Goal: Check status: Check status

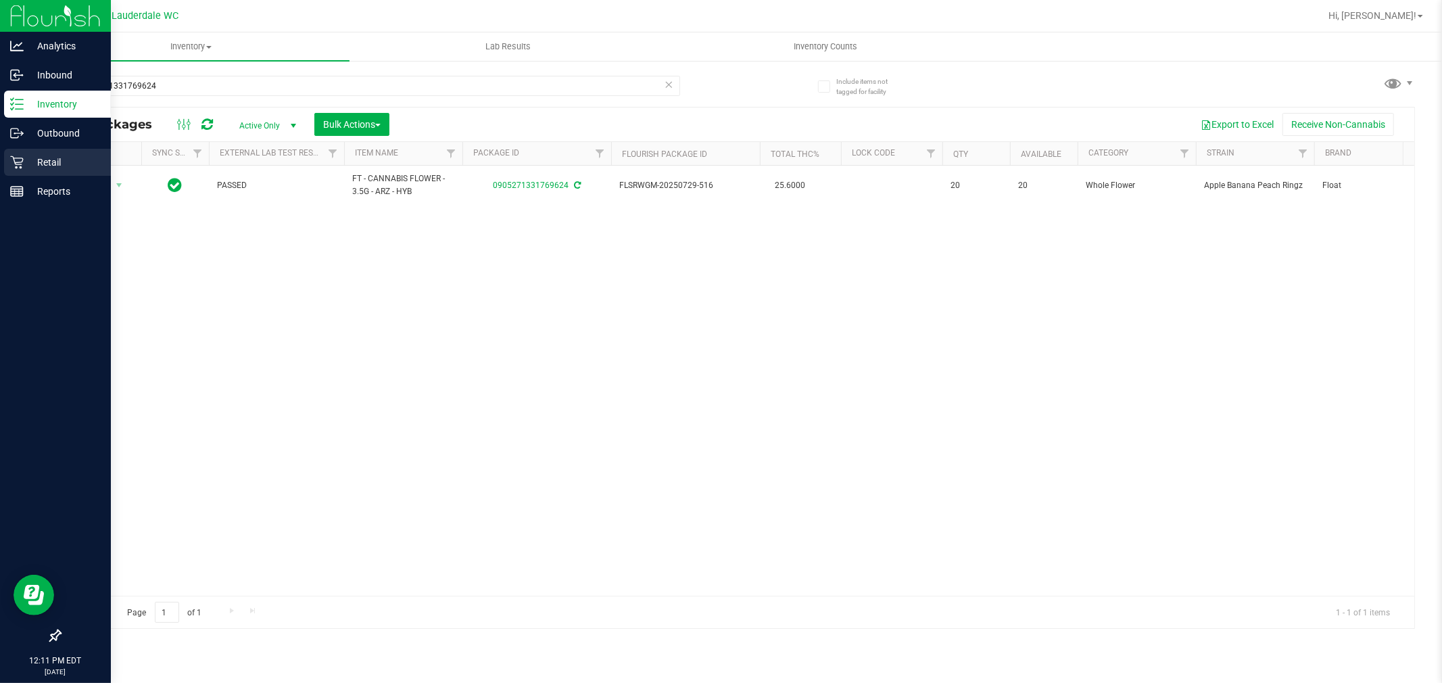
click at [45, 157] on p "Retail" at bounding box center [64, 162] width 81 height 16
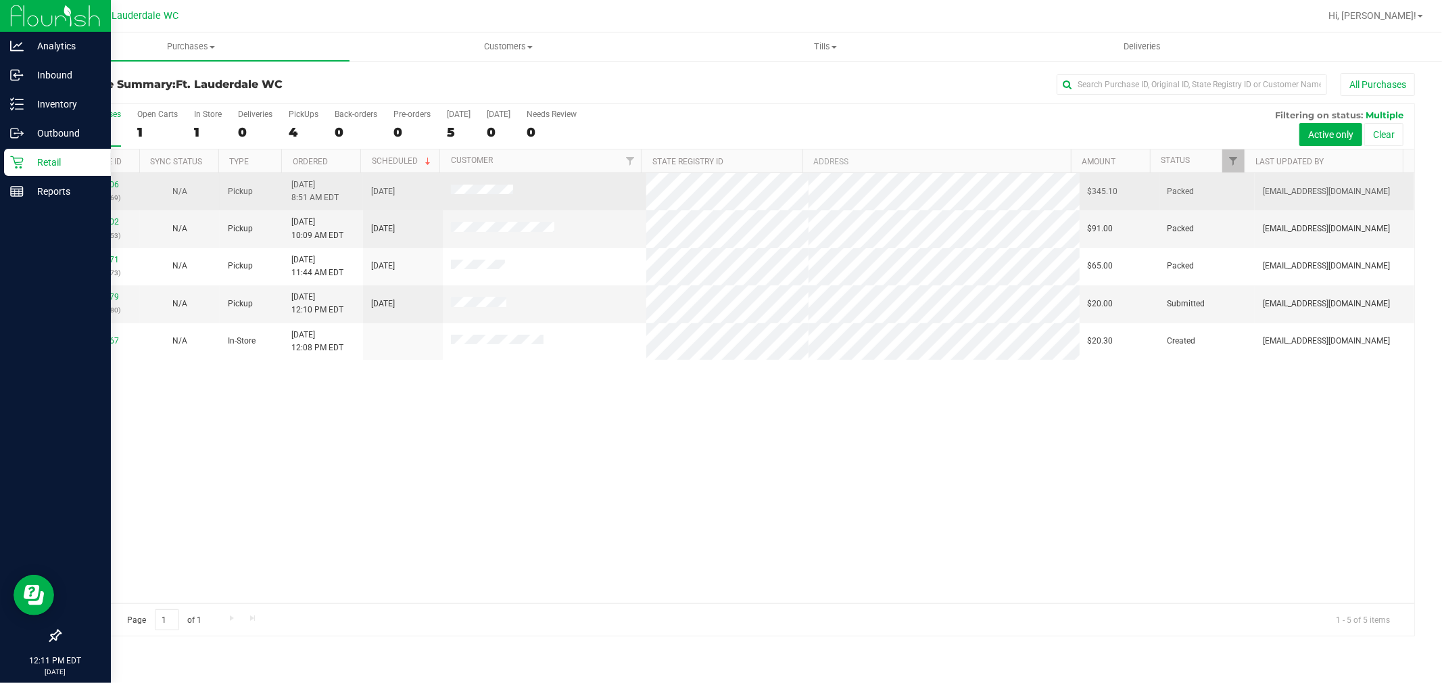
click at [1235, 173] on td "Packed" at bounding box center [1208, 191] width 96 height 37
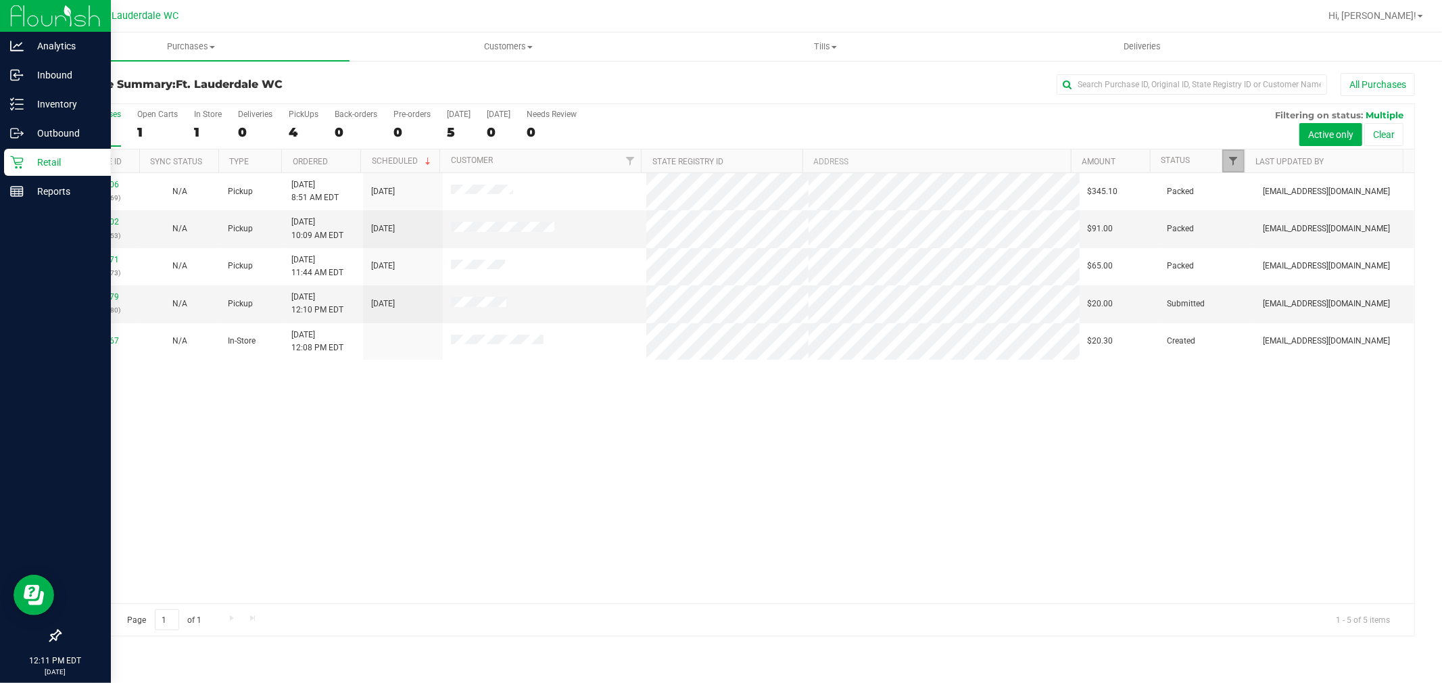
click at [1232, 164] on span "Filter" at bounding box center [1234, 161] width 11 height 11
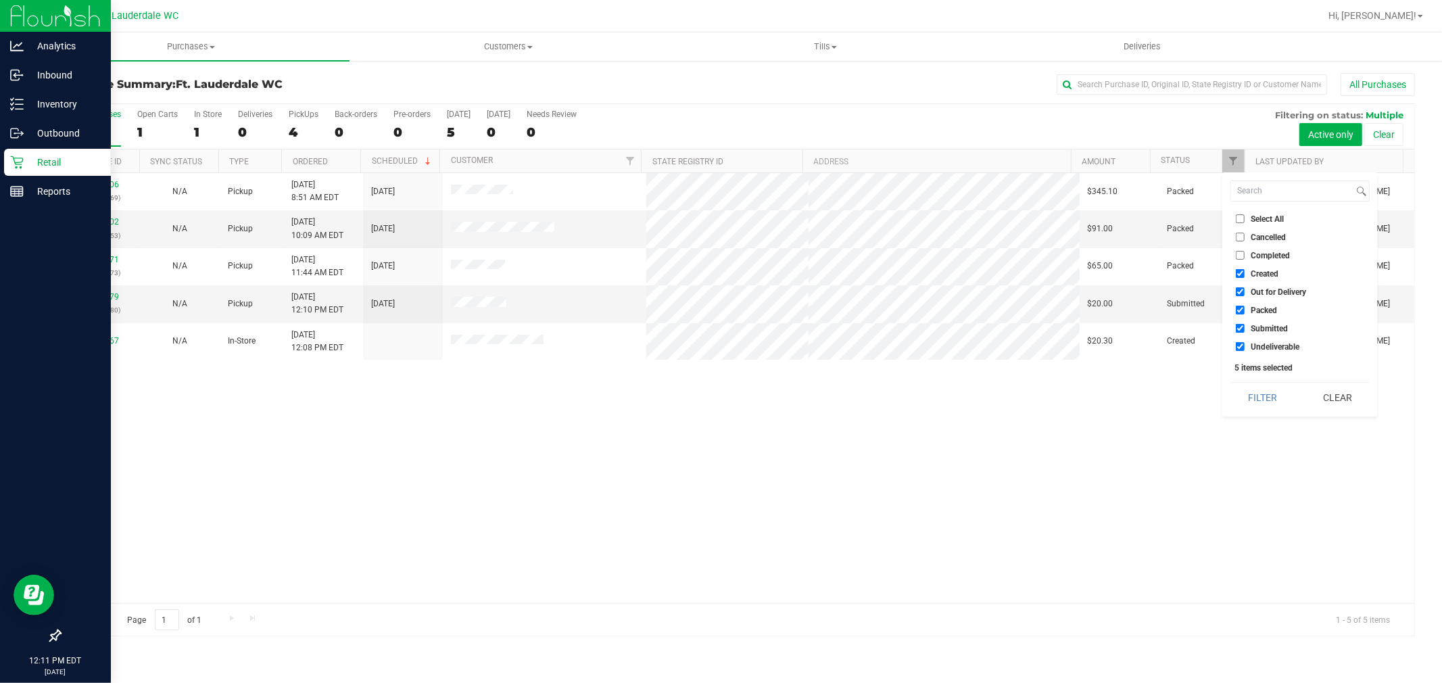
click at [1238, 275] on input "Created" at bounding box center [1240, 273] width 9 height 9
checkbox input "false"
click at [1242, 295] on input "Out for Delivery" at bounding box center [1240, 291] width 9 height 9
checkbox input "false"
click at [1235, 303] on li "Packed" at bounding box center [1300, 310] width 139 height 14
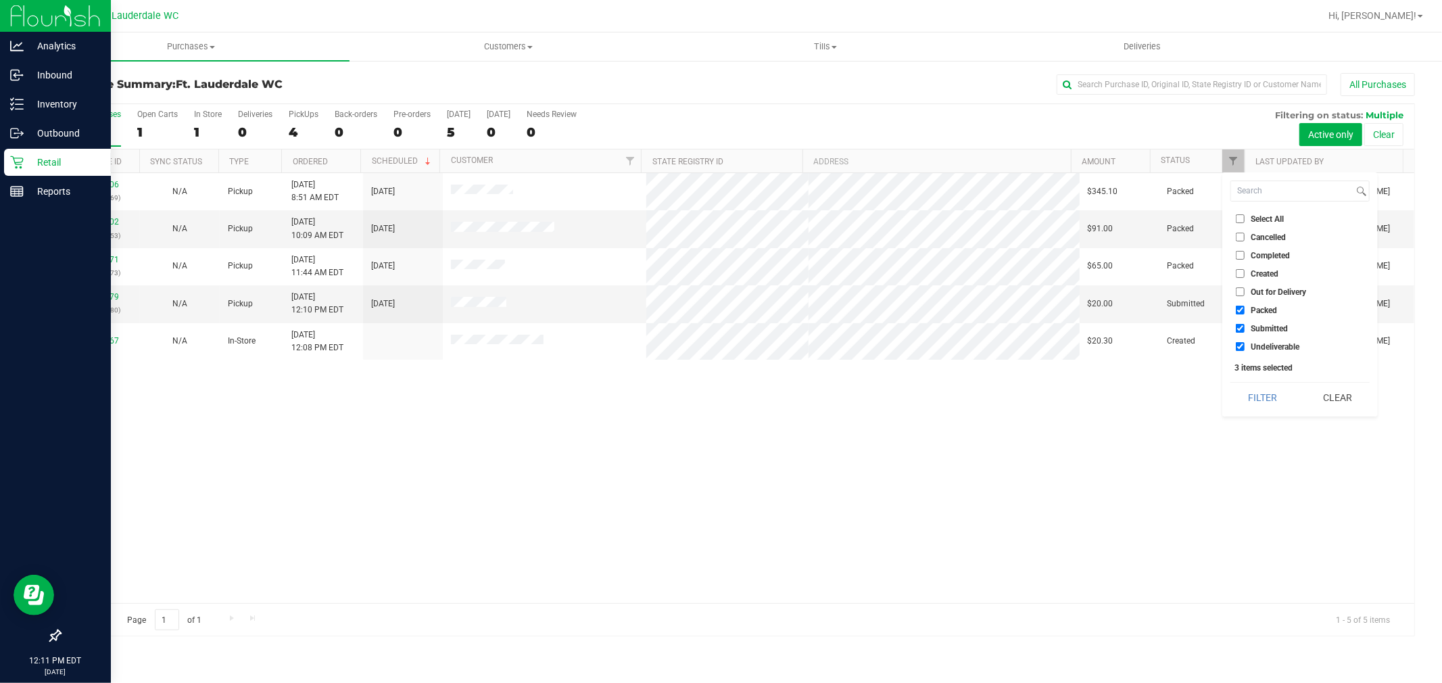
click at [1237, 307] on input "Packed" at bounding box center [1240, 310] width 9 height 9
checkbox input "false"
click at [1239, 343] on input "Undeliverable" at bounding box center [1240, 346] width 9 height 9
checkbox input "false"
click at [1252, 389] on button "Filter" at bounding box center [1263, 398] width 65 height 30
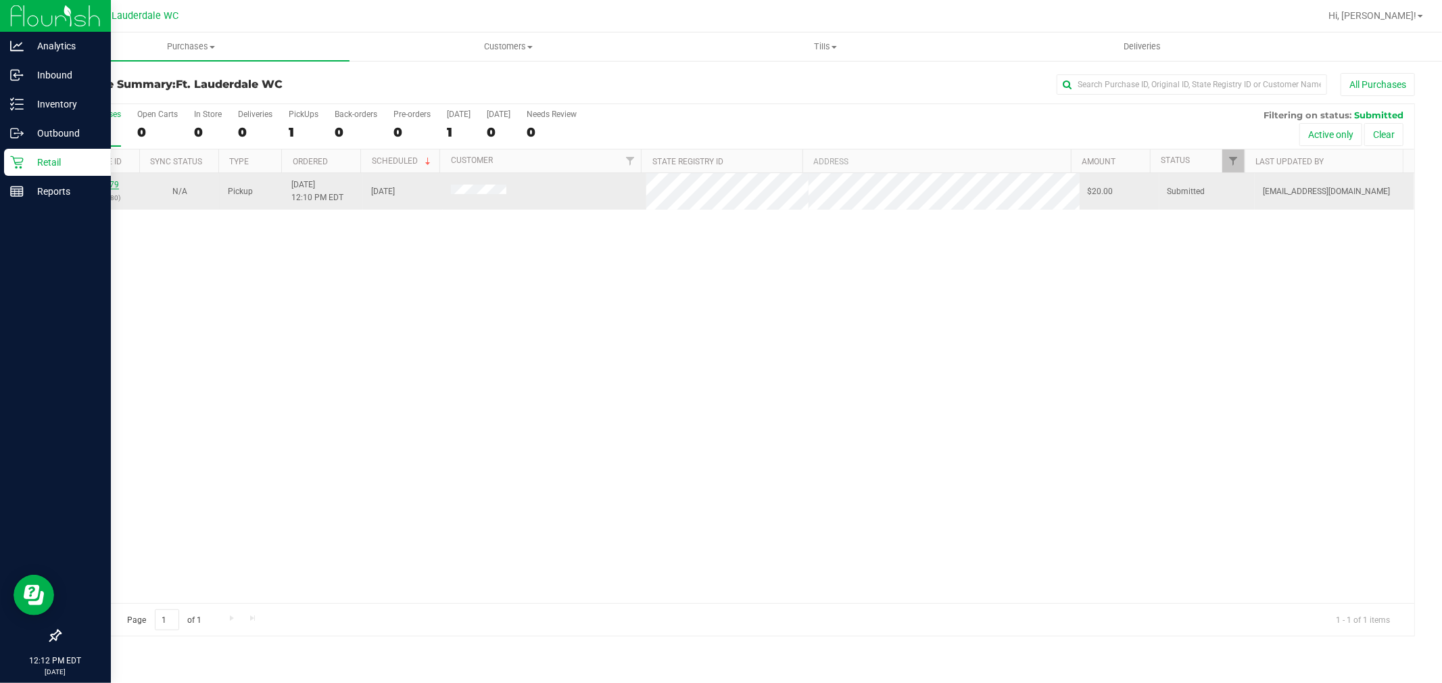
click at [108, 187] on link "11834179" at bounding box center [100, 184] width 38 height 9
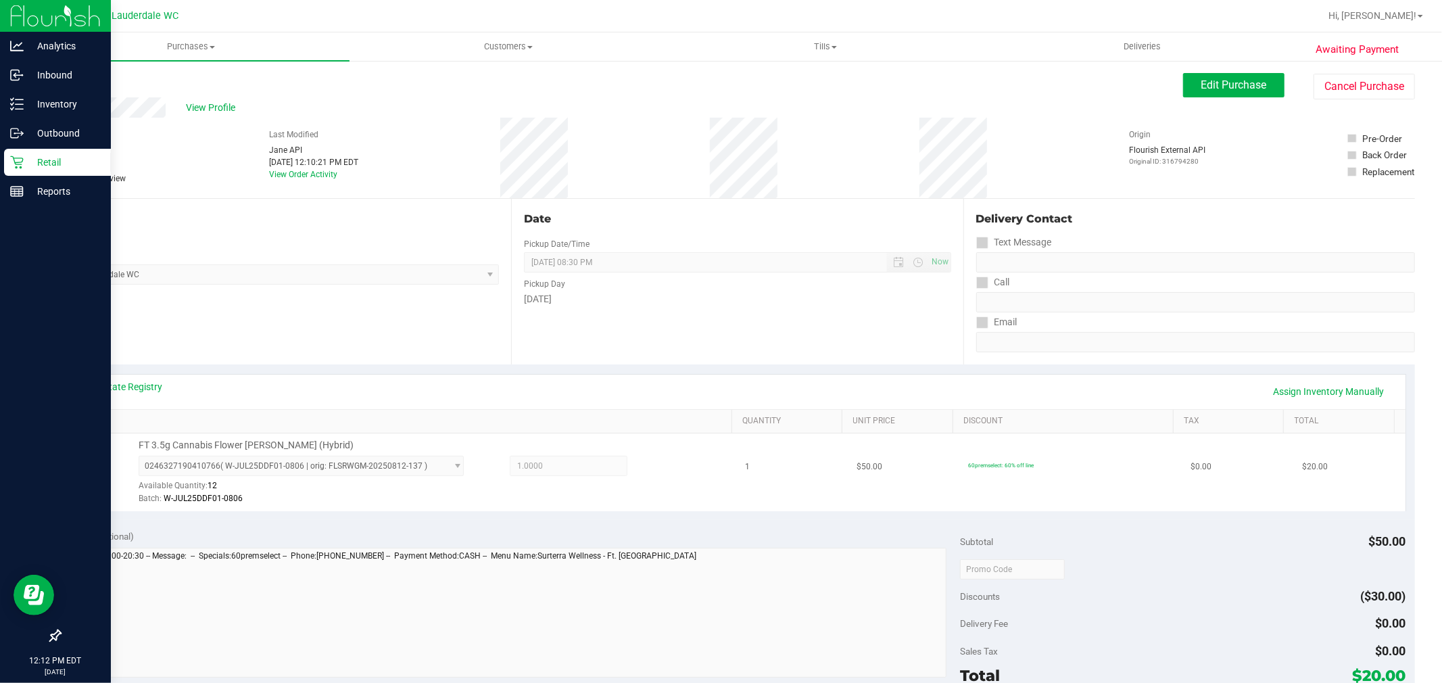
click at [350, 465] on span "0246327190410766 ( W-JUL25DDF01-0806 | orig: FLSRWGM-20250812-137 ) 02463271904…" at bounding box center [301, 466] width 325 height 20
click at [376, 320] on div "Location Pickup Store Ft. Lauderdale WC Select Store [PERSON_NAME][GEOGRAPHIC_D…" at bounding box center [286, 282] width 452 height 166
click at [25, 166] on p "Retail" at bounding box center [64, 162] width 81 height 16
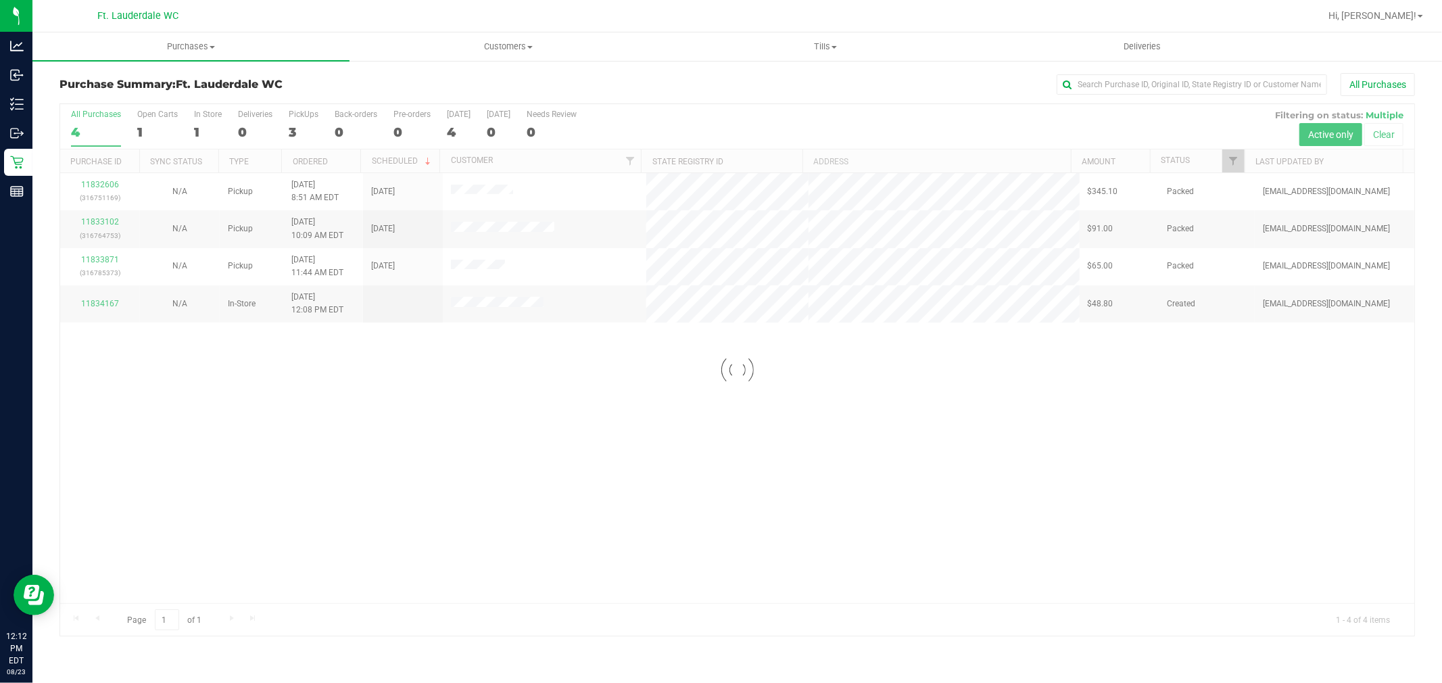
click at [462, 523] on div at bounding box center [737, 369] width 1354 height 531
click at [1227, 166] on link "Filter" at bounding box center [1233, 160] width 22 height 23
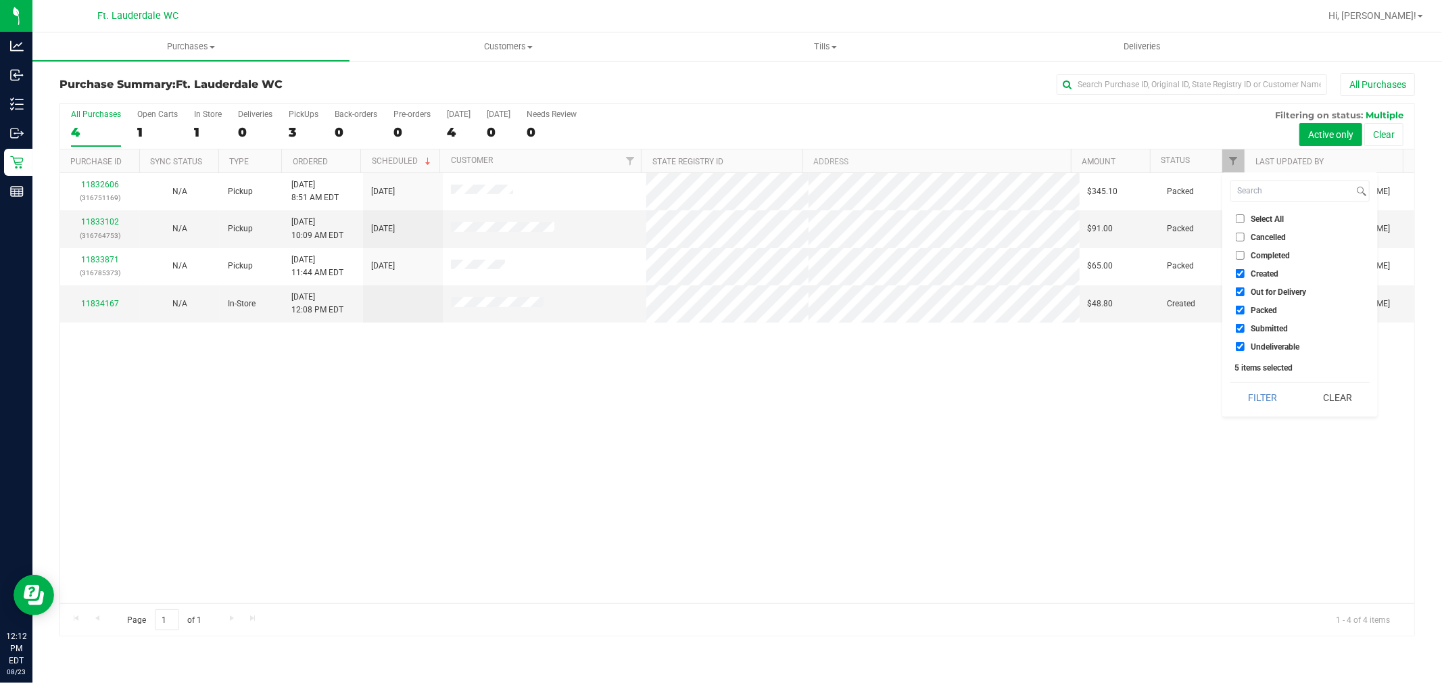
click at [1233, 273] on li "Created" at bounding box center [1300, 273] width 139 height 14
click at [1240, 295] on input "Out for Delivery" at bounding box center [1240, 291] width 9 height 9
checkbox input "false"
click at [1241, 266] on li "Created" at bounding box center [1300, 273] width 139 height 14
click at [1240, 268] on li "Created" at bounding box center [1300, 273] width 139 height 14
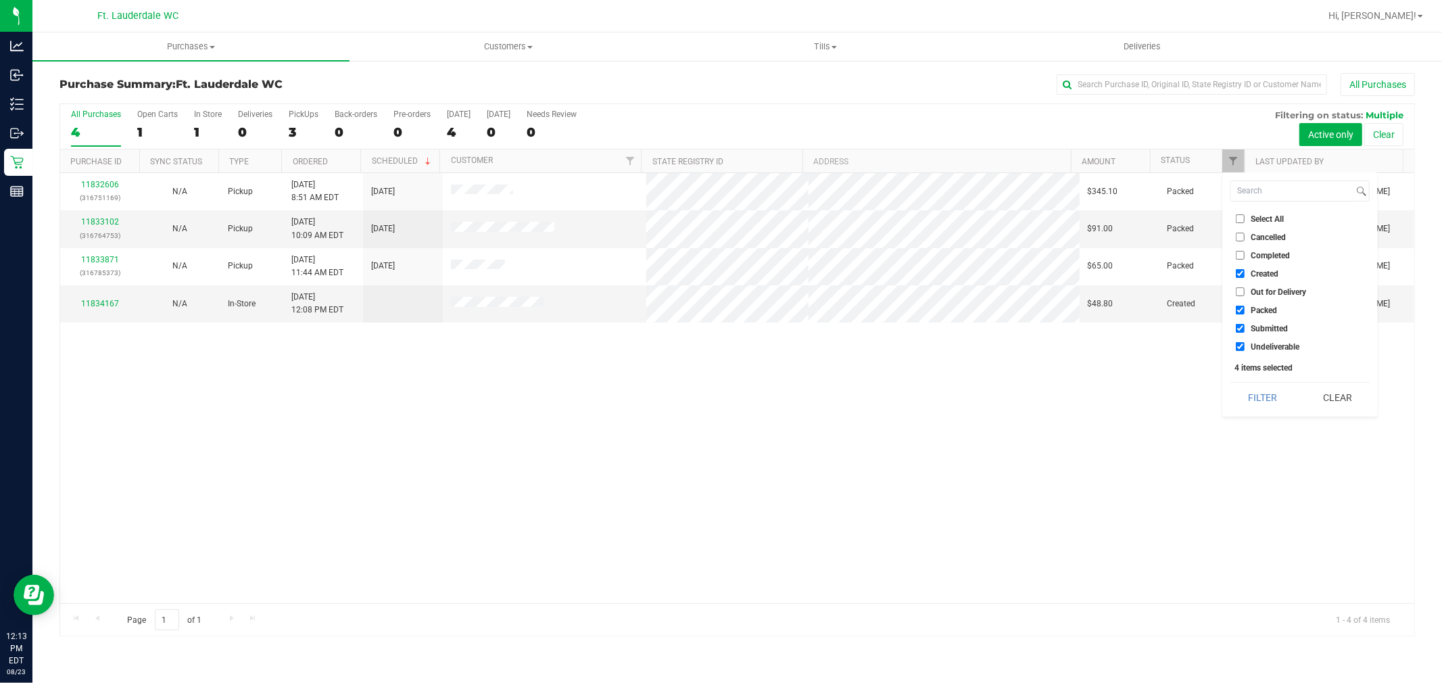
click at [1237, 272] on input "Created" at bounding box center [1240, 273] width 9 height 9
checkbox input "false"
click at [1241, 308] on input "Packed" at bounding box center [1240, 310] width 9 height 9
checkbox input "false"
click at [1241, 347] on input "Undeliverable" at bounding box center [1240, 346] width 9 height 9
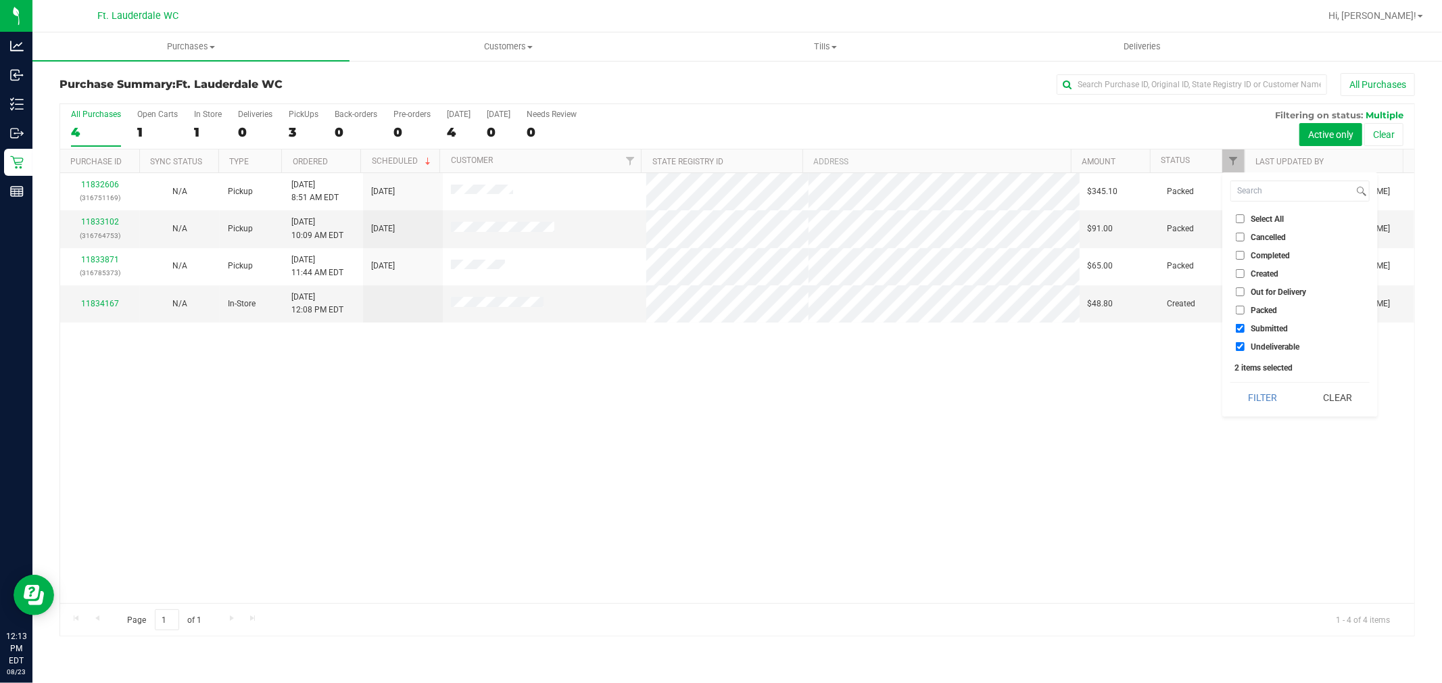
checkbox input "false"
click at [1252, 386] on button "Filter" at bounding box center [1263, 398] width 65 height 30
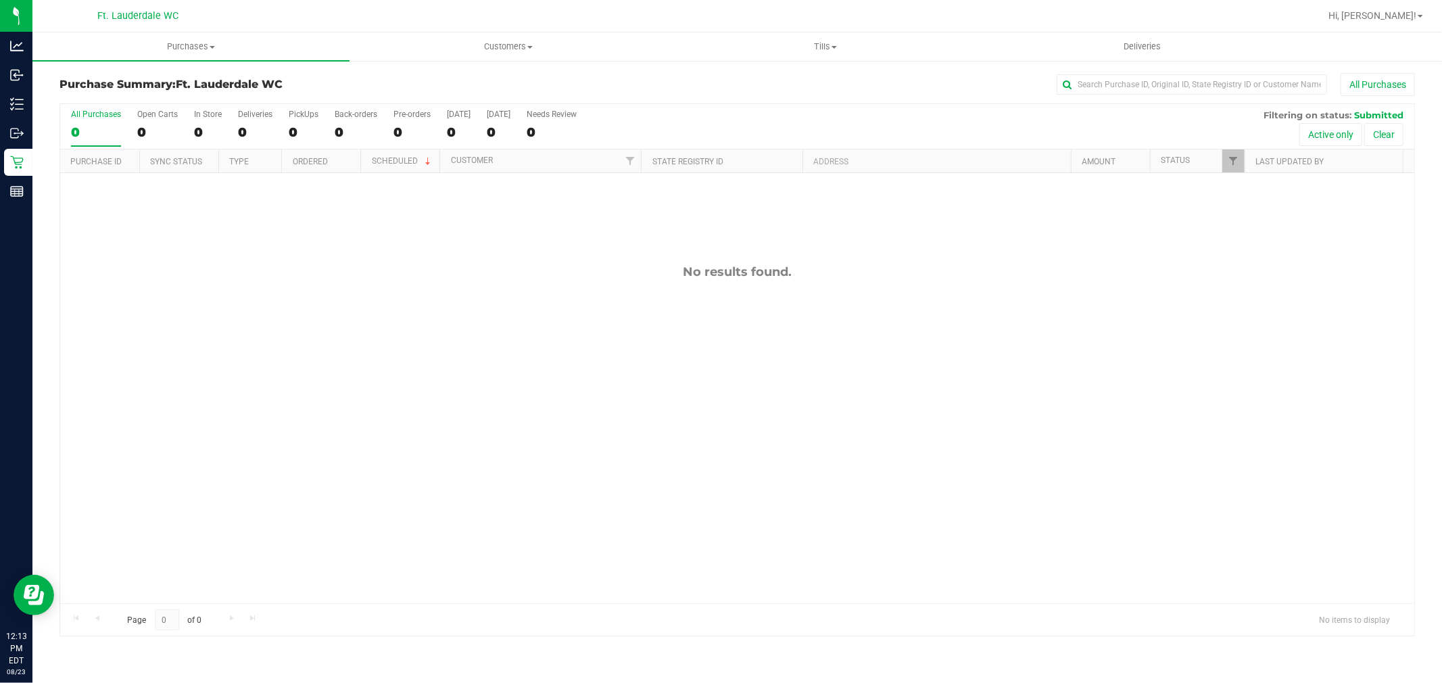
click at [1113, 360] on div "No results found." at bounding box center [737, 433] width 1354 height 521
